Goal: Transaction & Acquisition: Purchase product/service

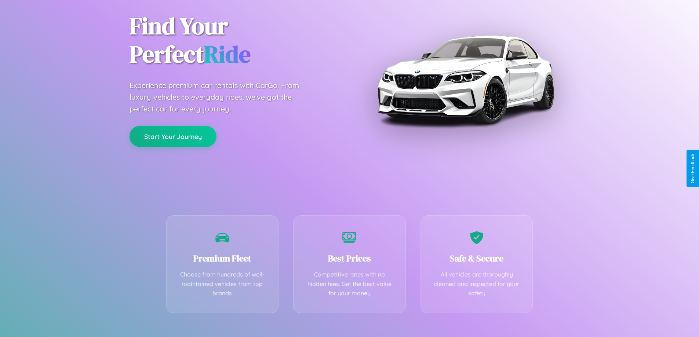
scroll to position [145, 0]
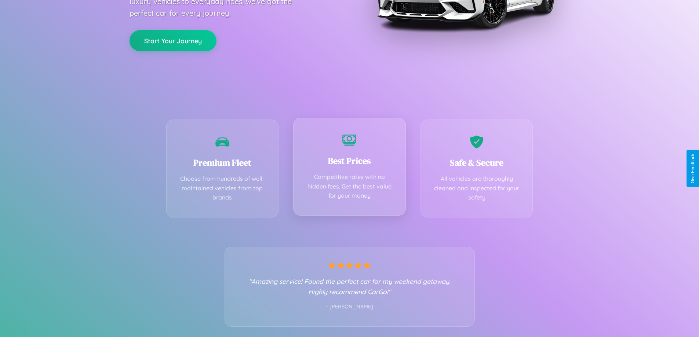
click at [349, 168] on div "Best Prices Competitive rates with no hidden fees. Get the best value for your …" at bounding box center [349, 167] width 113 height 98
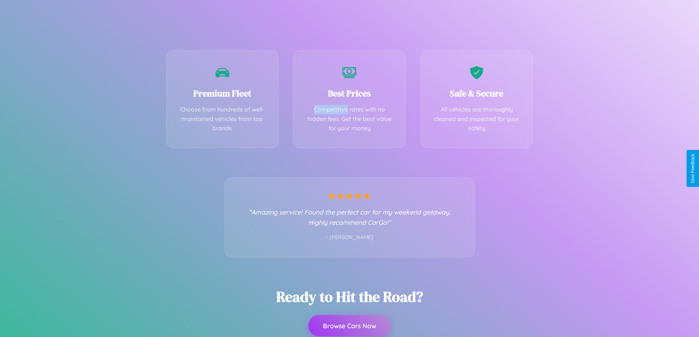
click at [349, 326] on button "Browse Cars Now" at bounding box center [349, 325] width 83 height 21
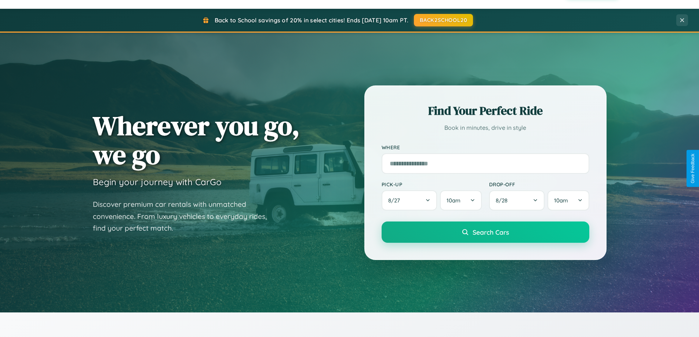
scroll to position [505, 0]
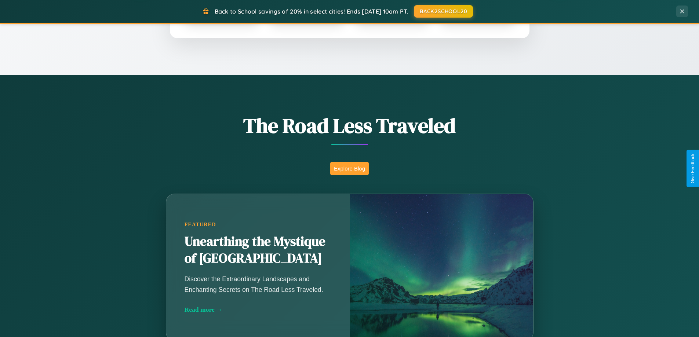
click at [349, 168] on button "Explore Blog" at bounding box center [349, 169] width 39 height 14
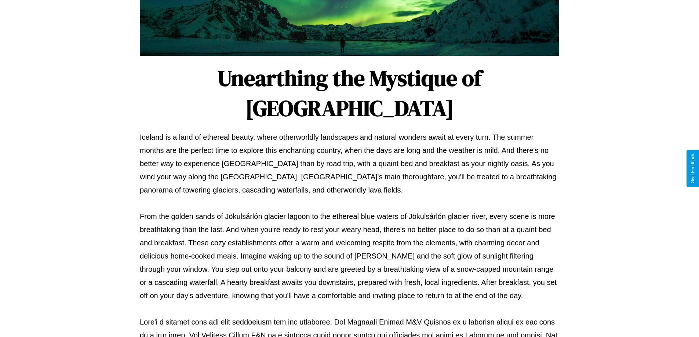
scroll to position [237, 0]
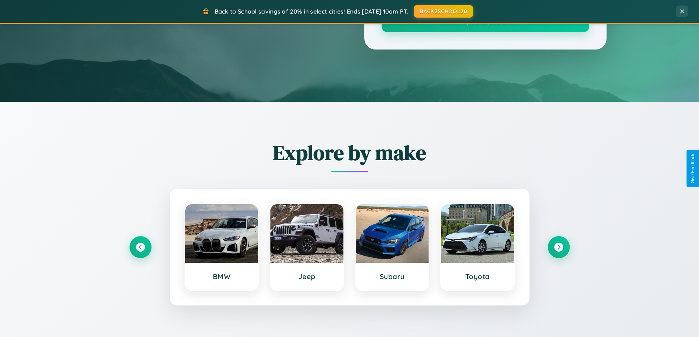
scroll to position [505, 0]
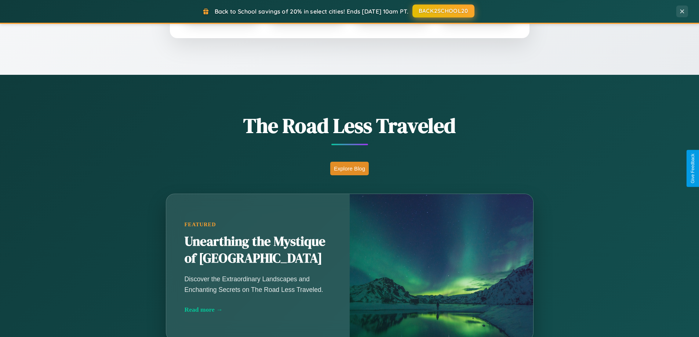
click at [443, 11] on button "BACK2SCHOOL20" at bounding box center [443, 10] width 62 height 13
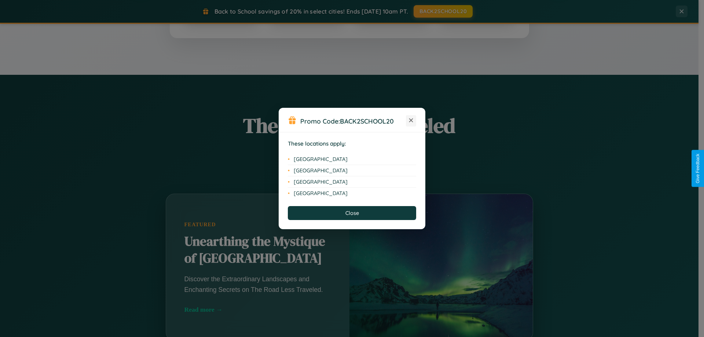
click at [411, 121] on icon at bounding box center [411, 120] width 4 height 4
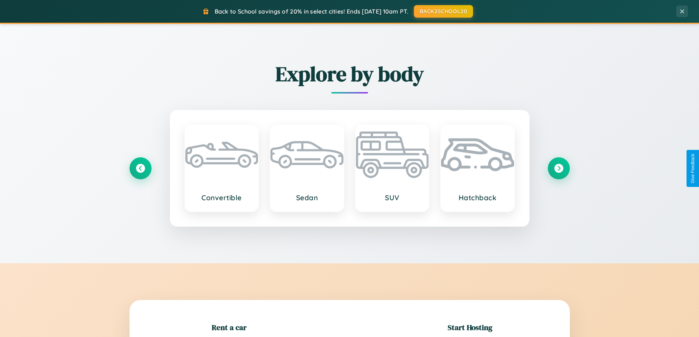
scroll to position [158, 0]
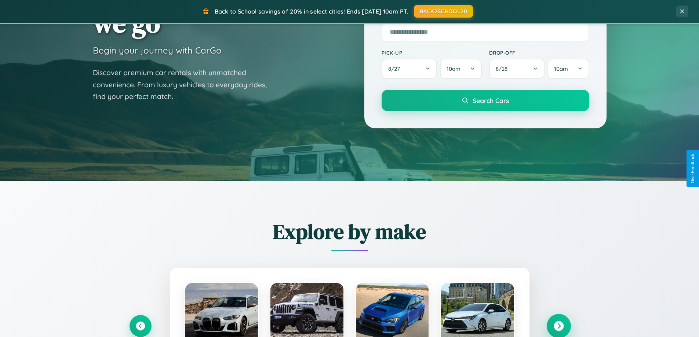
click at [558, 326] on icon at bounding box center [559, 326] width 10 height 10
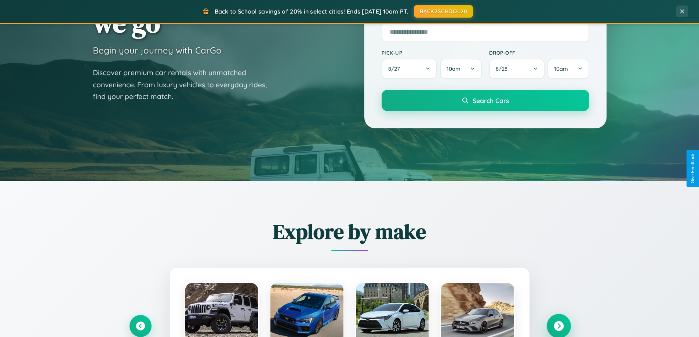
click at [558, 325] on icon at bounding box center [559, 326] width 10 height 10
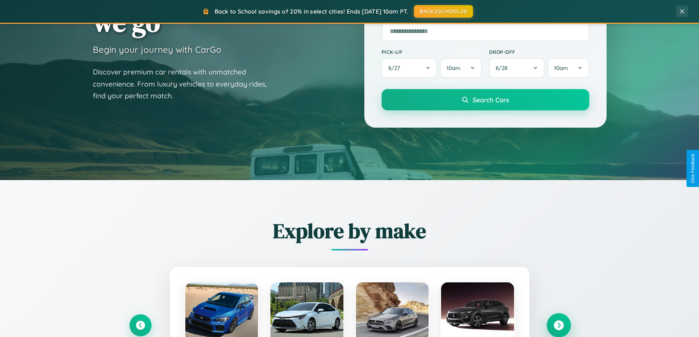
scroll to position [316, 0]
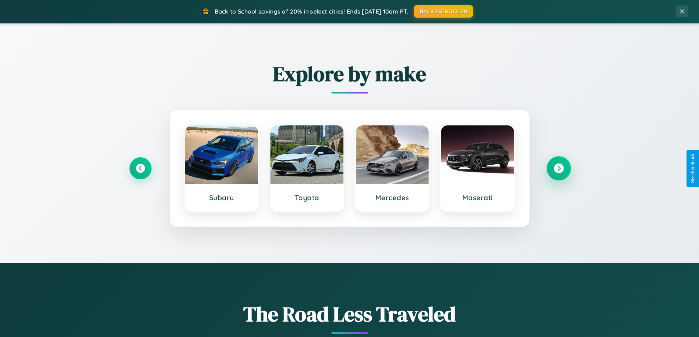
click at [558, 168] on icon at bounding box center [559, 169] width 10 height 10
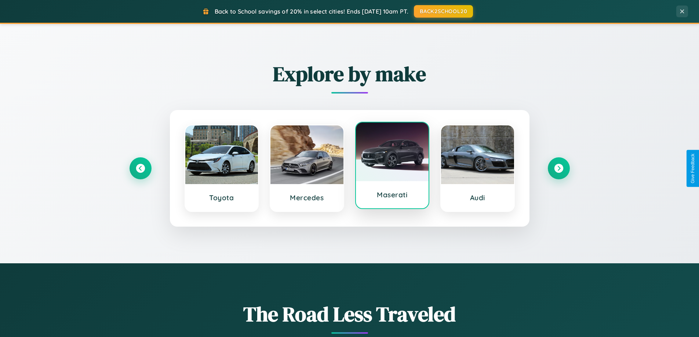
click at [392, 168] on div at bounding box center [392, 152] width 73 height 59
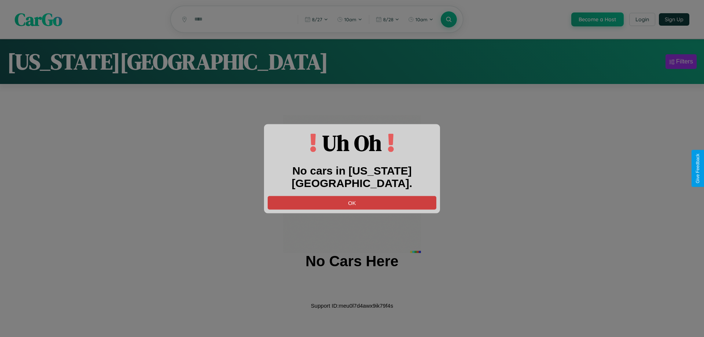
click at [352, 196] on button "OK" at bounding box center [352, 203] width 169 height 14
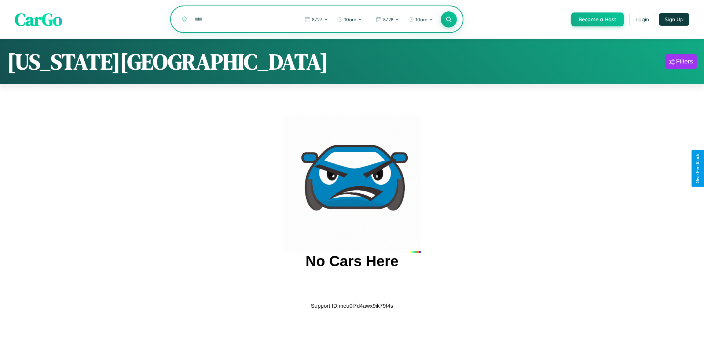
click at [240, 20] on input "text" at bounding box center [241, 19] width 100 height 13
type input "*"
type input "******"
click at [448, 20] on icon at bounding box center [448, 19] width 7 height 7
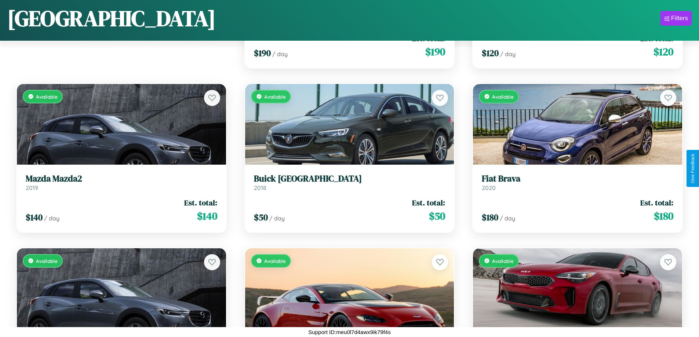
scroll to position [596, 0]
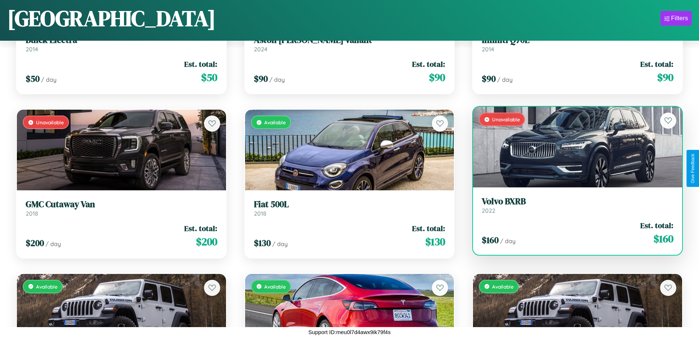
click at [573, 150] on div "Unavailable" at bounding box center [577, 147] width 209 height 81
click at [573, 147] on div "Unavailable" at bounding box center [577, 147] width 209 height 81
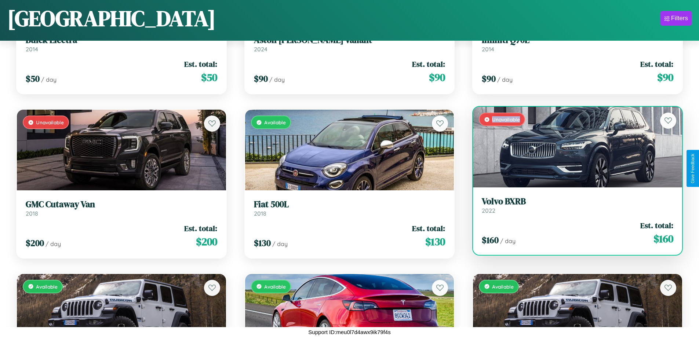
click at [573, 147] on div "Unavailable" at bounding box center [577, 147] width 209 height 81
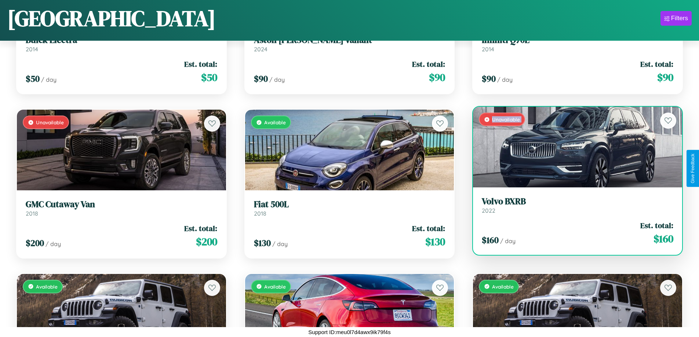
click at [573, 147] on div "Unavailable" at bounding box center [577, 147] width 209 height 81
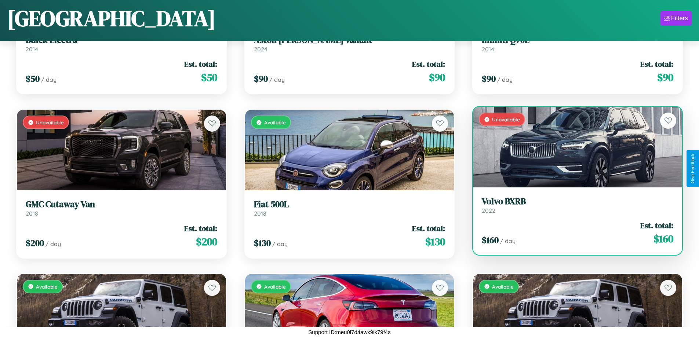
click at [573, 147] on div "Unavailable" at bounding box center [577, 147] width 209 height 81
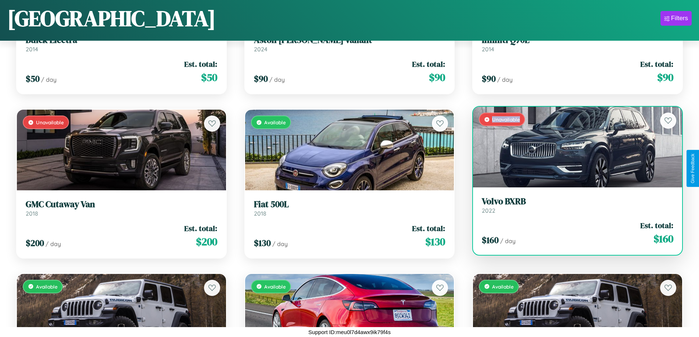
click at [573, 147] on div "Unavailable" at bounding box center [577, 147] width 209 height 81
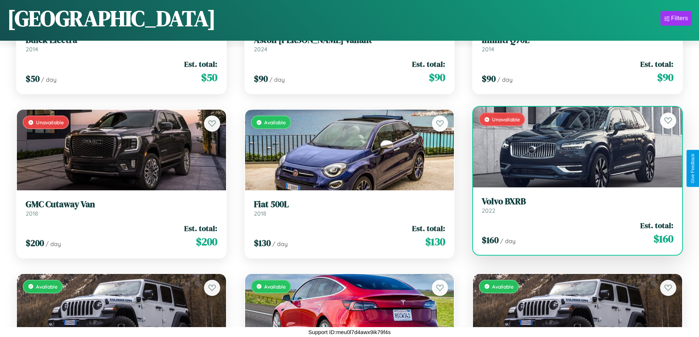
click at [573, 205] on h3 "Volvo BXRB" at bounding box center [577, 201] width 191 height 11
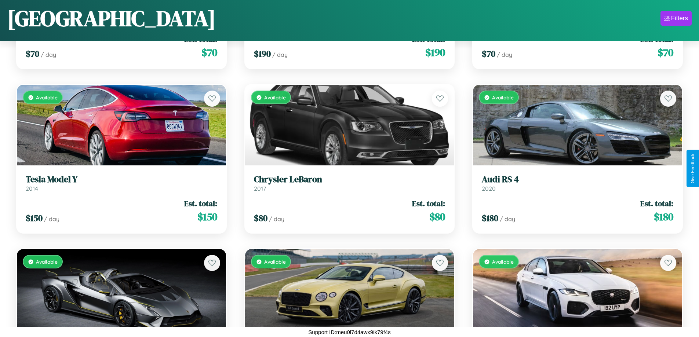
scroll to position [1417, 0]
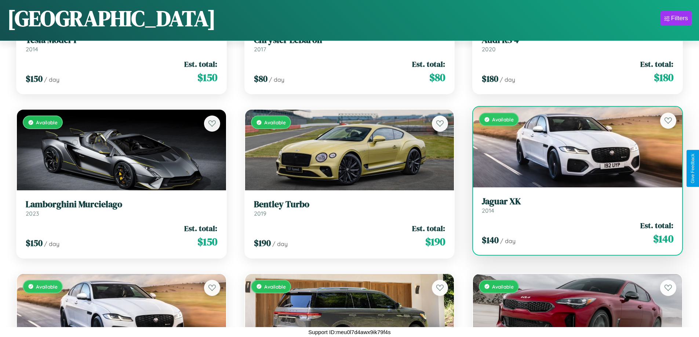
click at [573, 208] on link "Jaguar XK 2014" at bounding box center [577, 205] width 191 height 18
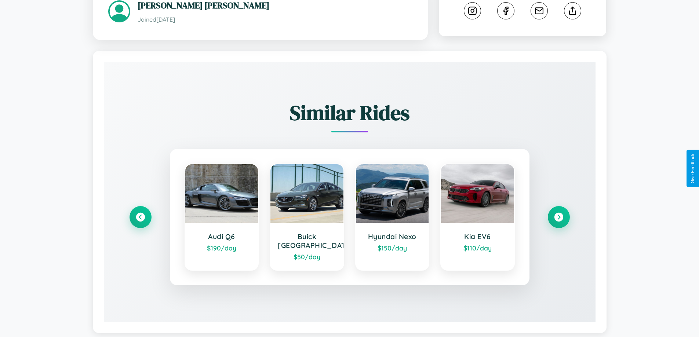
scroll to position [435, 0]
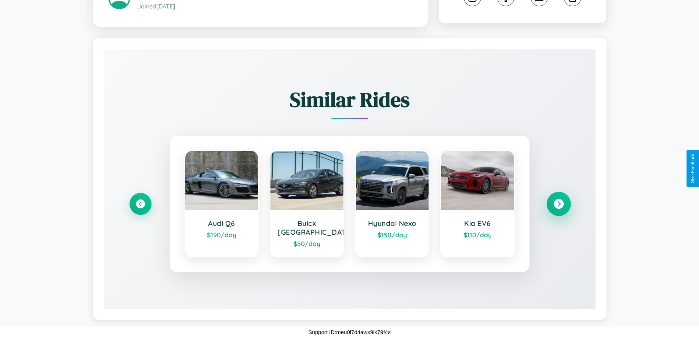
click at [558, 204] on icon at bounding box center [559, 204] width 10 height 10
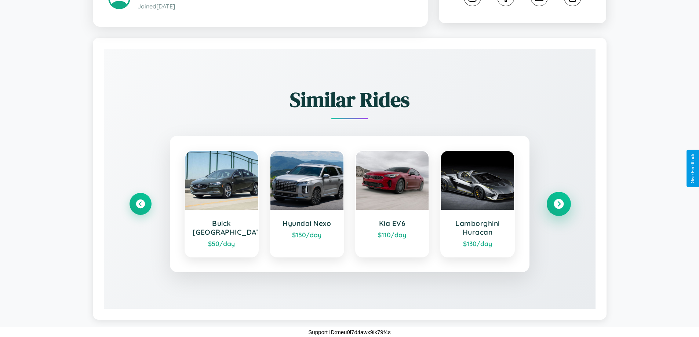
click at [558, 204] on icon at bounding box center [559, 204] width 10 height 10
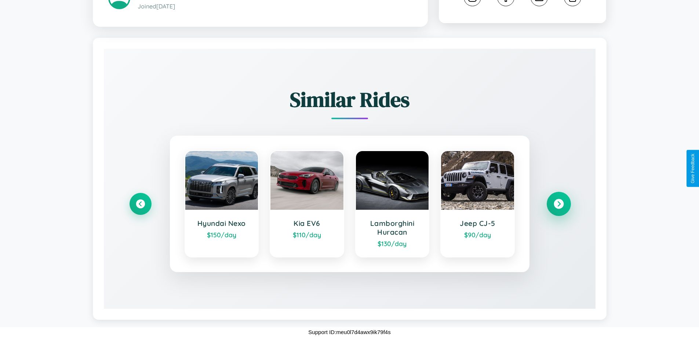
click at [558, 204] on icon at bounding box center [559, 204] width 10 height 10
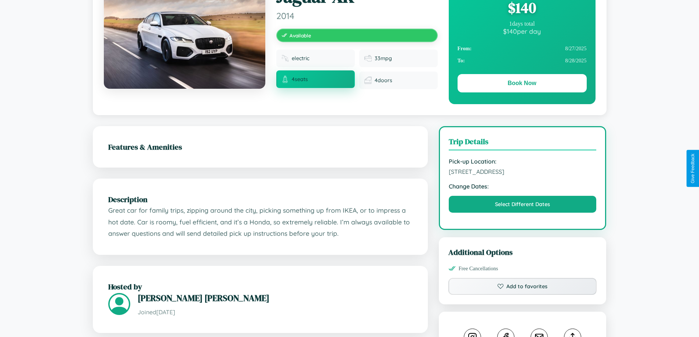
scroll to position [76, 0]
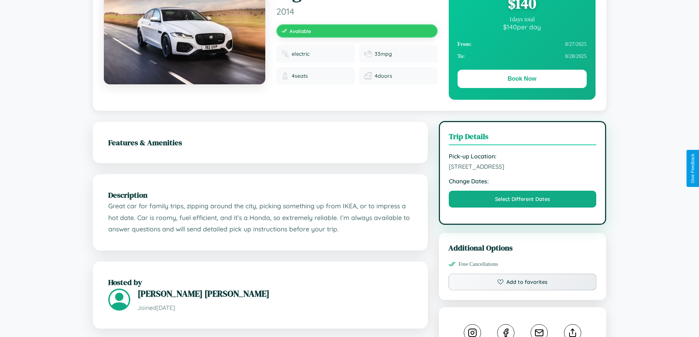
click at [522, 168] on span "[STREET_ADDRESS]" at bounding box center [523, 166] width 148 height 7
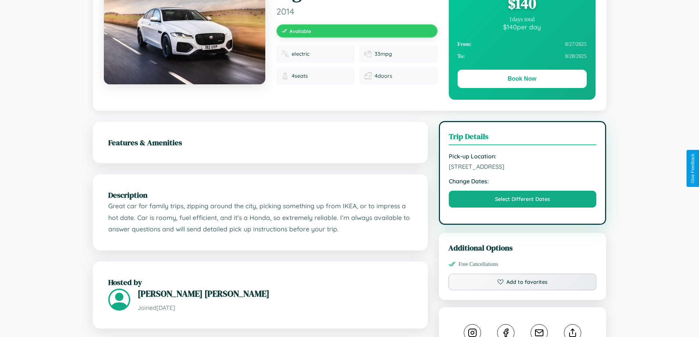
click at [522, 168] on span "[STREET_ADDRESS]" at bounding box center [523, 166] width 148 height 7
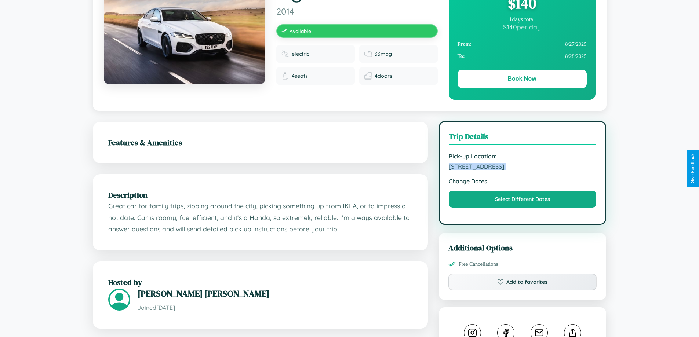
click at [522, 168] on span "[STREET_ADDRESS]" at bounding box center [523, 166] width 148 height 7
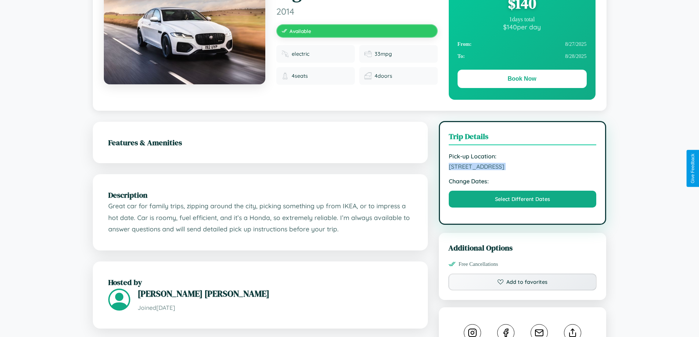
click at [522, 168] on span "[STREET_ADDRESS]" at bounding box center [523, 166] width 148 height 7
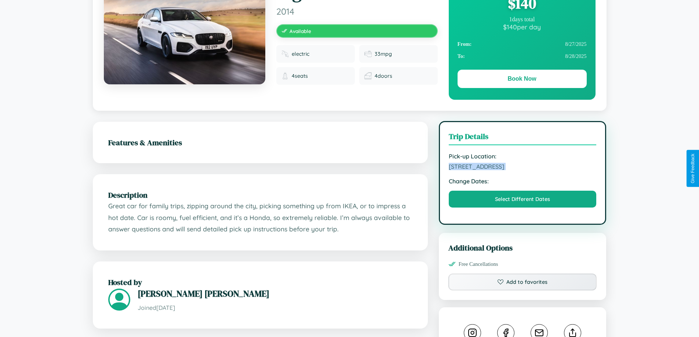
click at [522, 168] on span "[STREET_ADDRESS]" at bounding box center [523, 166] width 148 height 7
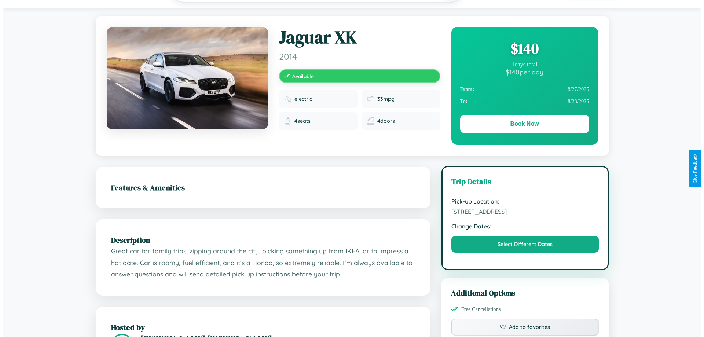
scroll to position [0, 0]
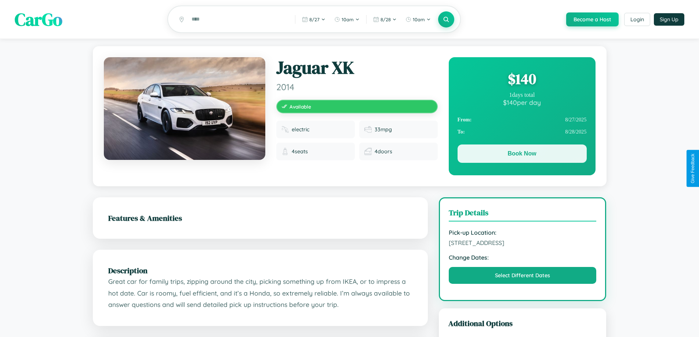
click at [522, 155] on button "Book Now" at bounding box center [521, 154] width 129 height 18
